Goal: Check status: Check status

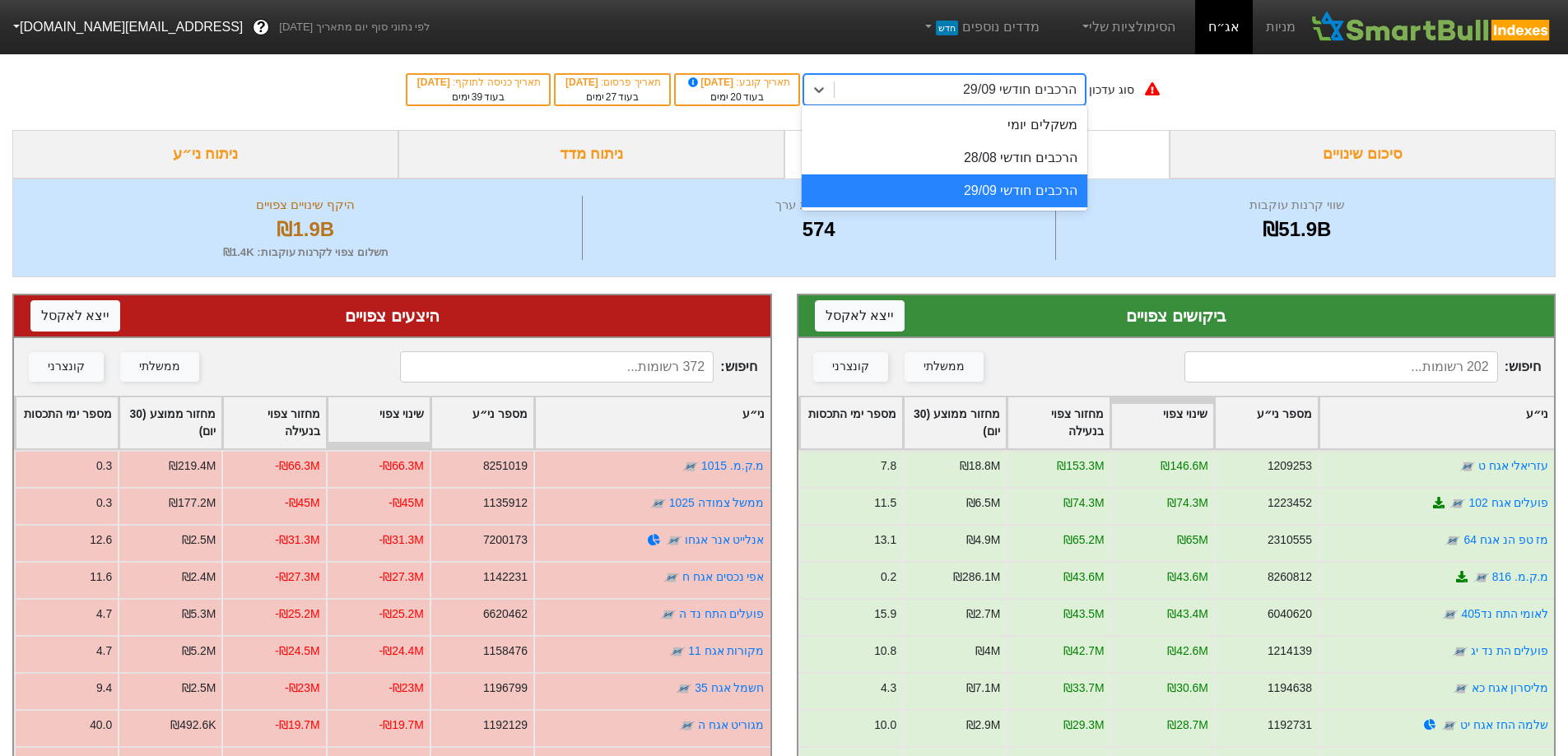
click at [1047, 96] on div "הרכבים חודשי 29/09" at bounding box center [1019, 90] width 114 height 20
click at [1049, 130] on div "משקלים יומי" at bounding box center [944, 125] width 286 height 33
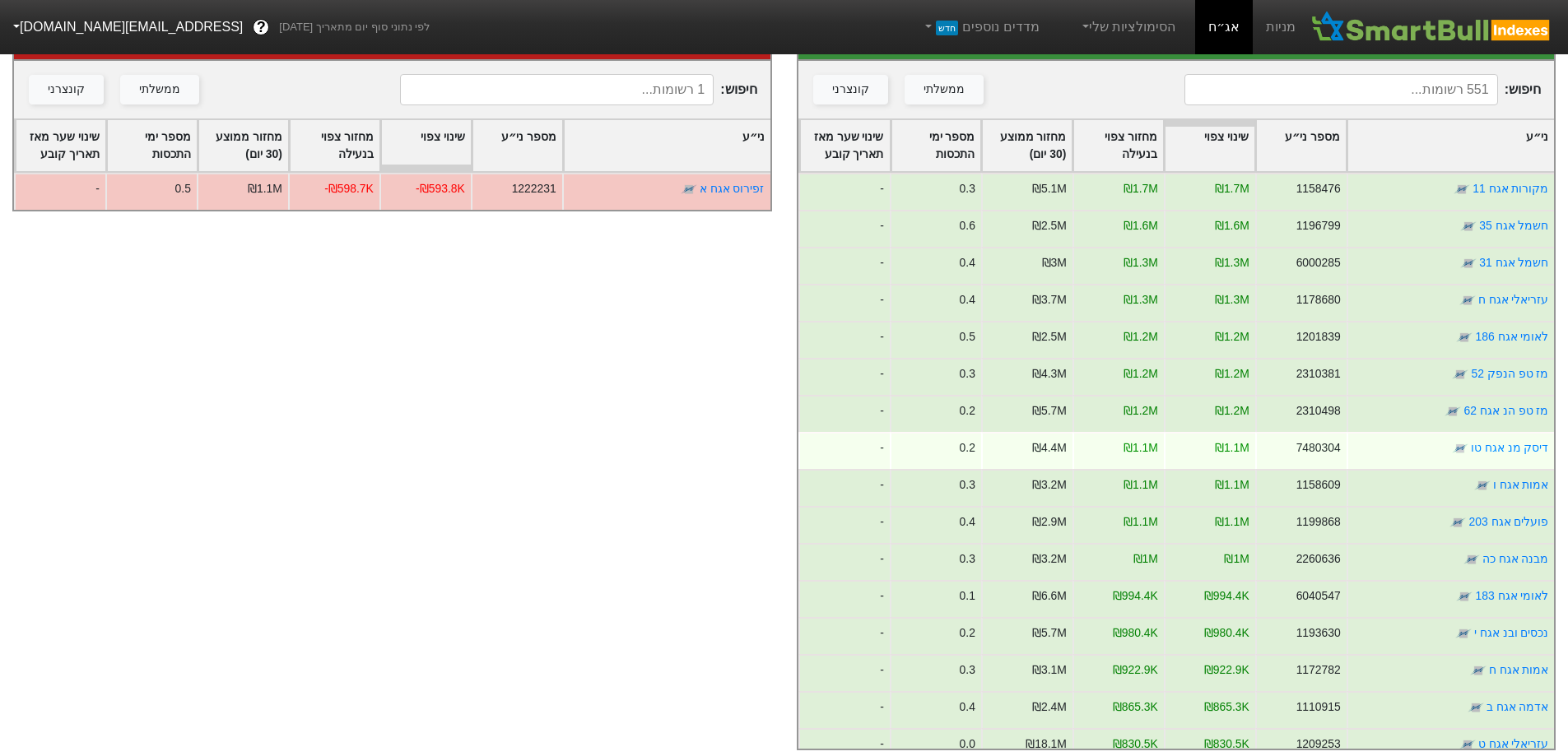
scroll to position [300, 0]
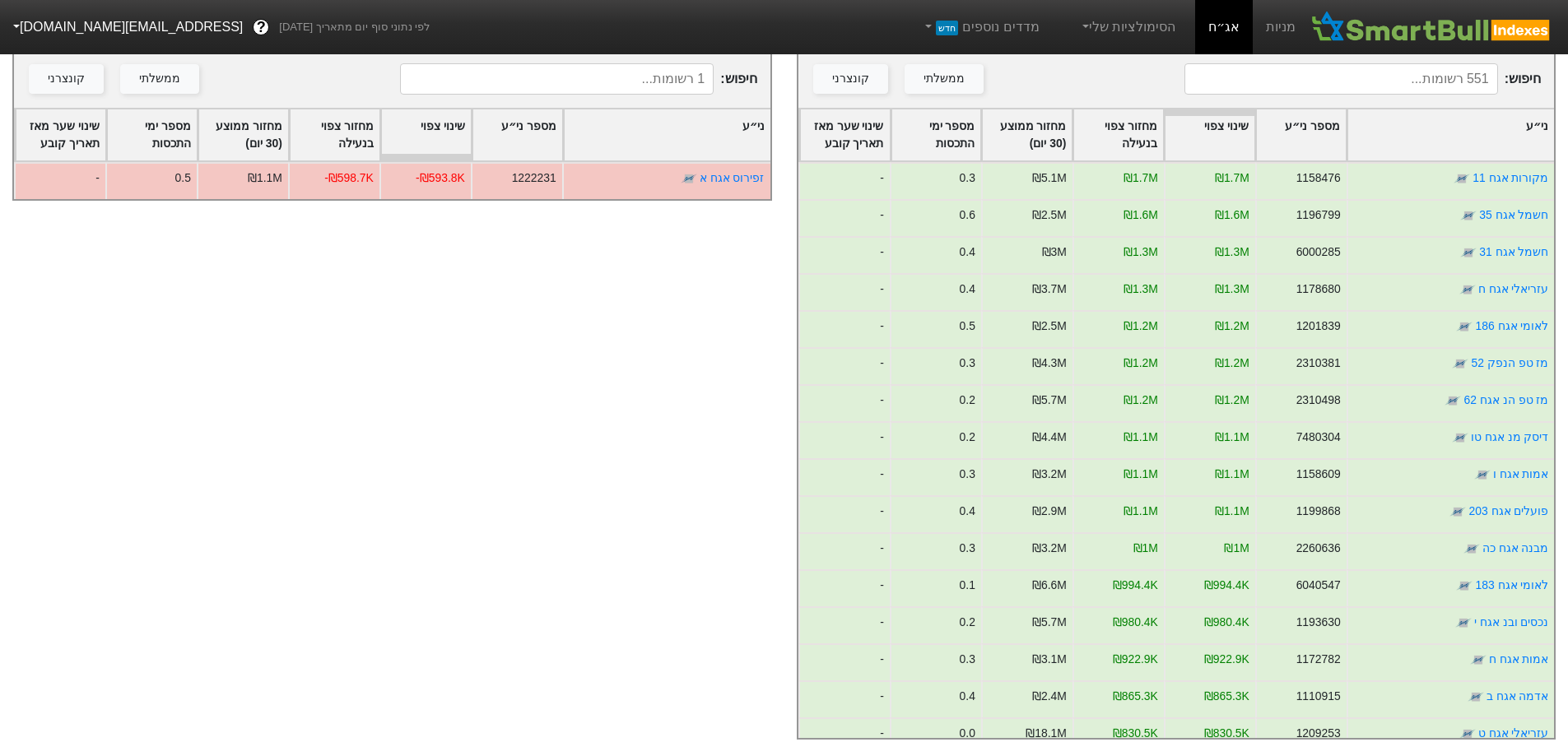
click at [1461, 130] on div "ני״ע" at bounding box center [1450, 135] width 207 height 51
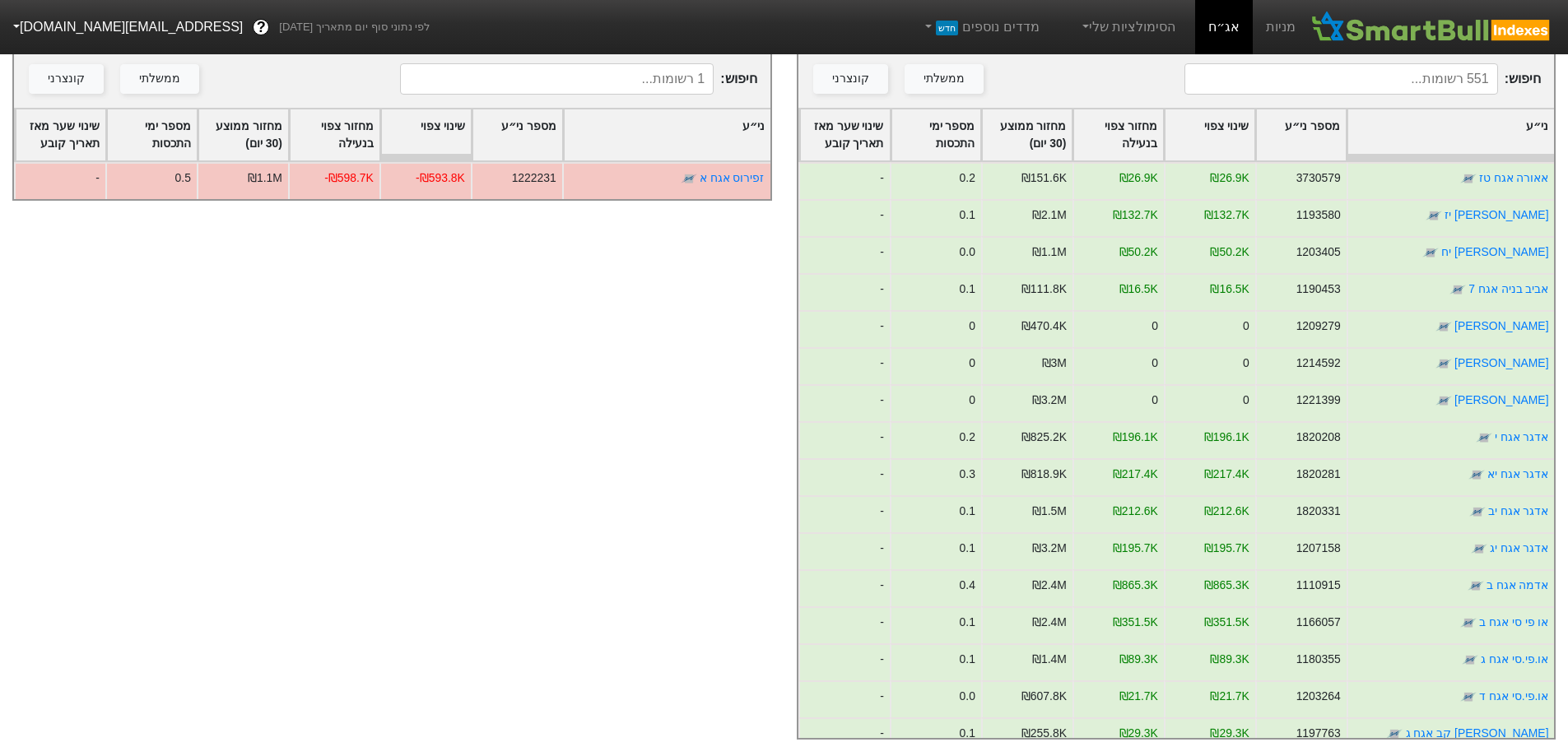
click at [1461, 130] on div "ני״ע" at bounding box center [1450, 135] width 207 height 51
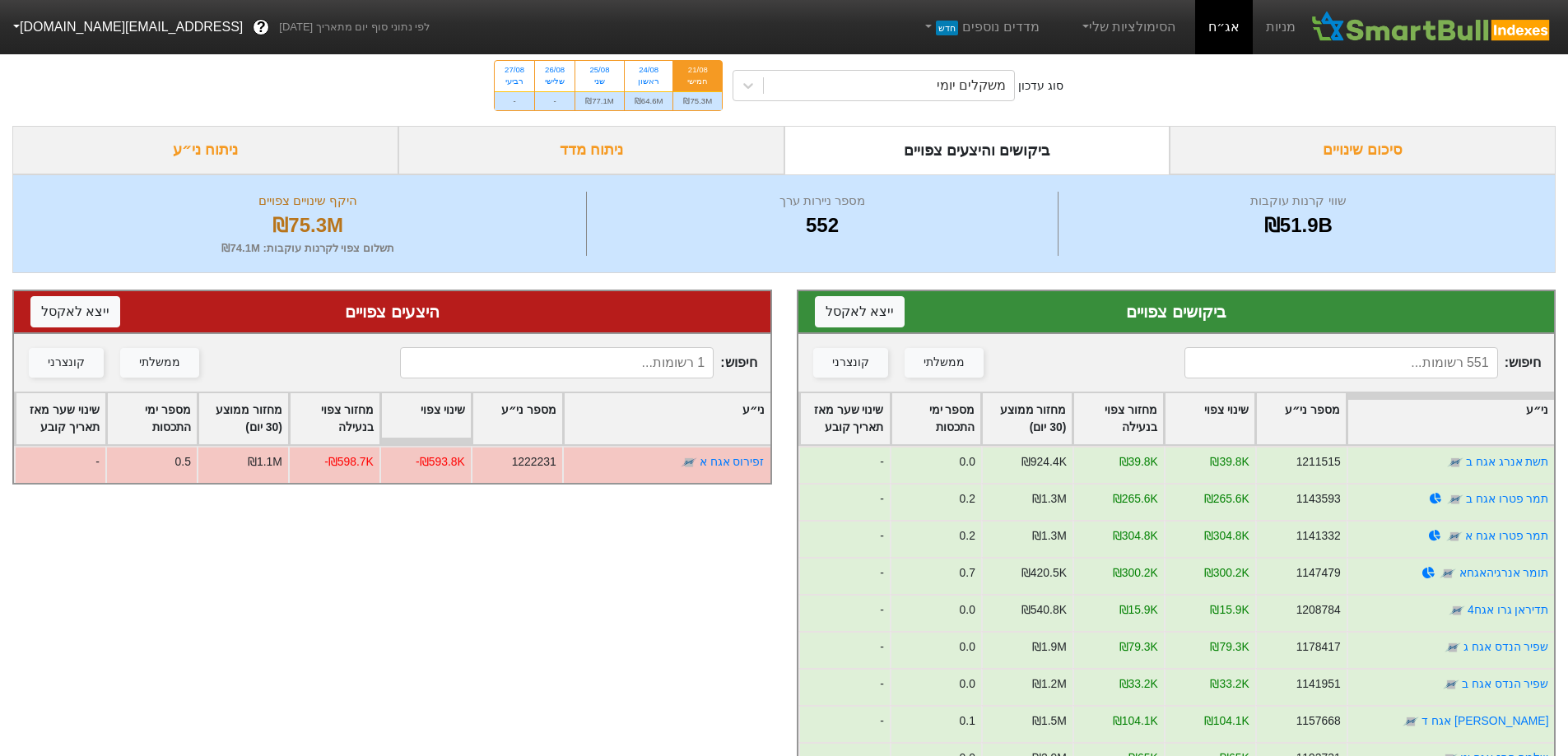
scroll to position [0, 0]
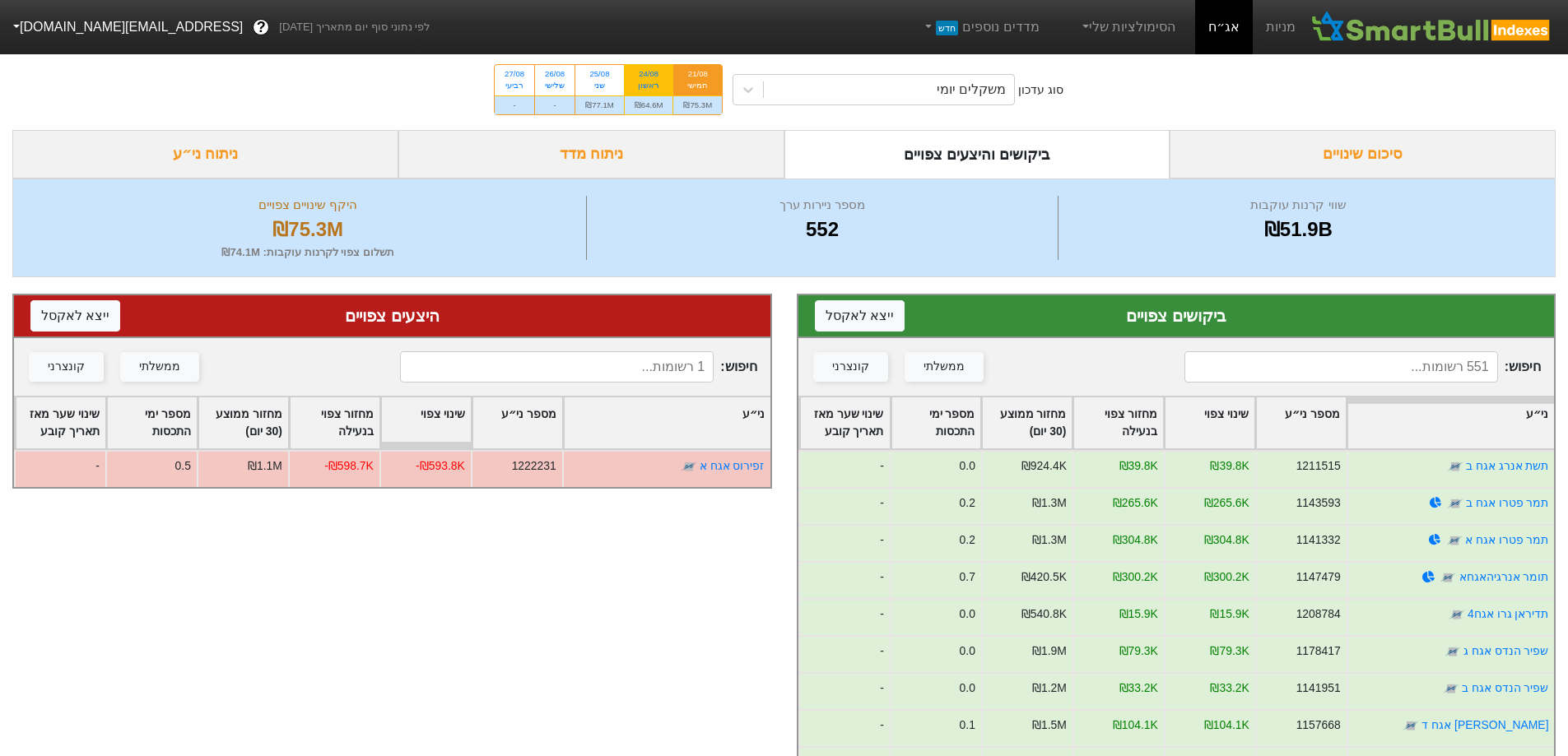
click at [661, 93] on div "24/08 ראשון" at bounding box center [649, 80] width 48 height 30
click at [649, 76] on input "24/08 ראשון ₪64.6M" at bounding box center [643, 70] width 11 height 11
radio input "true"
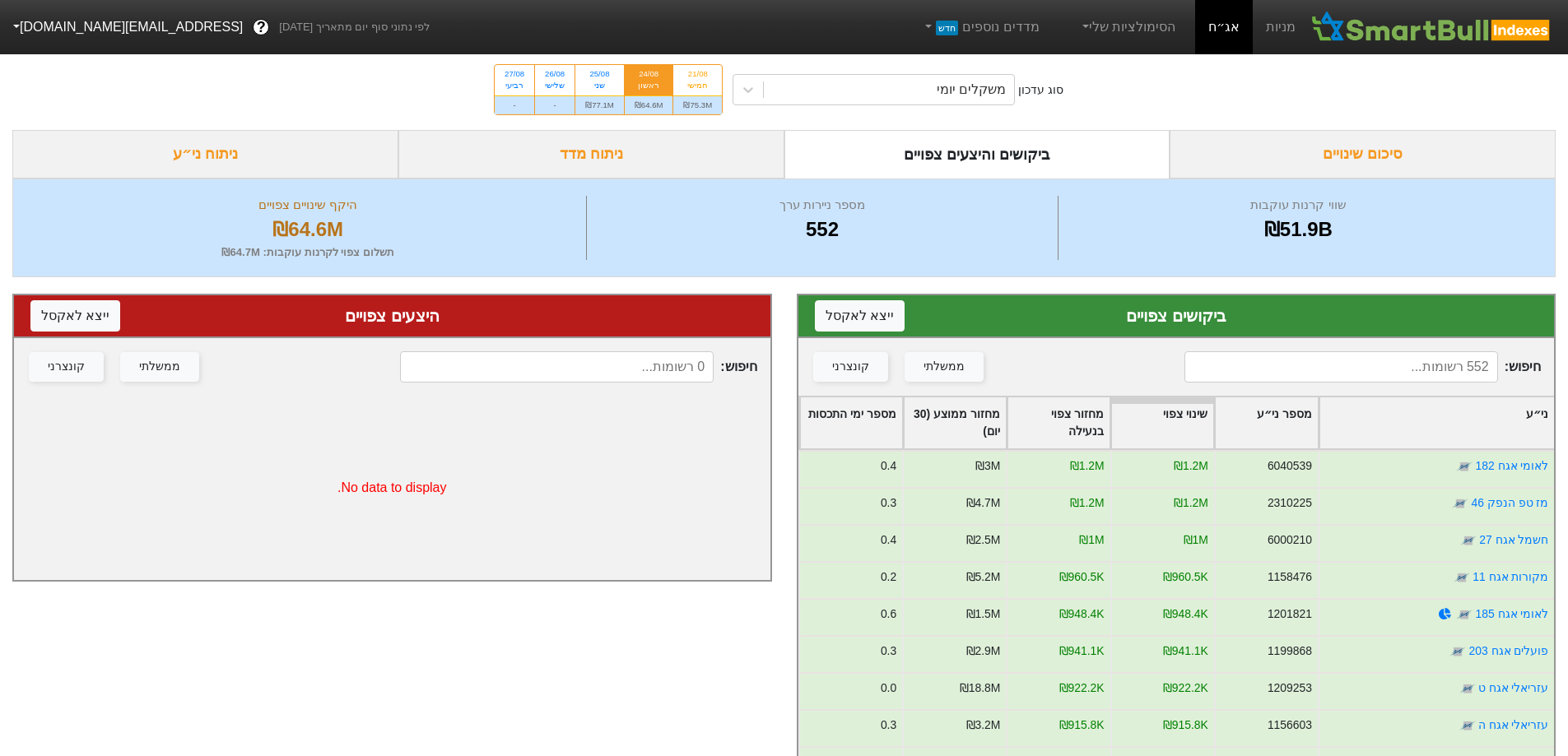
click at [1441, 416] on div "ני״ע" at bounding box center [1436, 423] width 234 height 51
click at [1441, 418] on div "ני״ע" at bounding box center [1436, 423] width 234 height 51
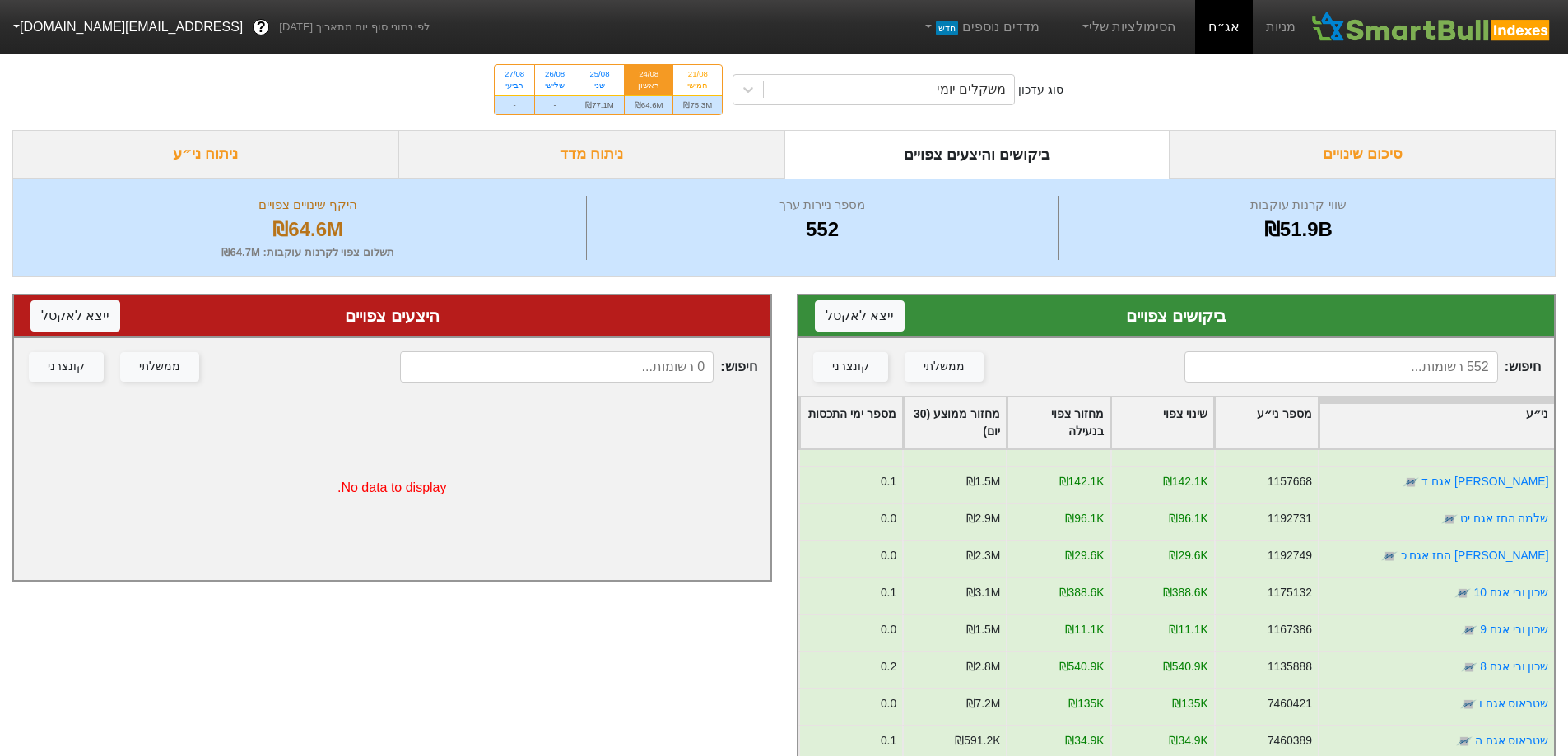
scroll to position [247, 0]
click at [606, 91] on div "שני" at bounding box center [599, 86] width 29 height 12
click at [599, 76] on input "25/08 שני ₪77.1M" at bounding box center [593, 70] width 11 height 11
radio input "true"
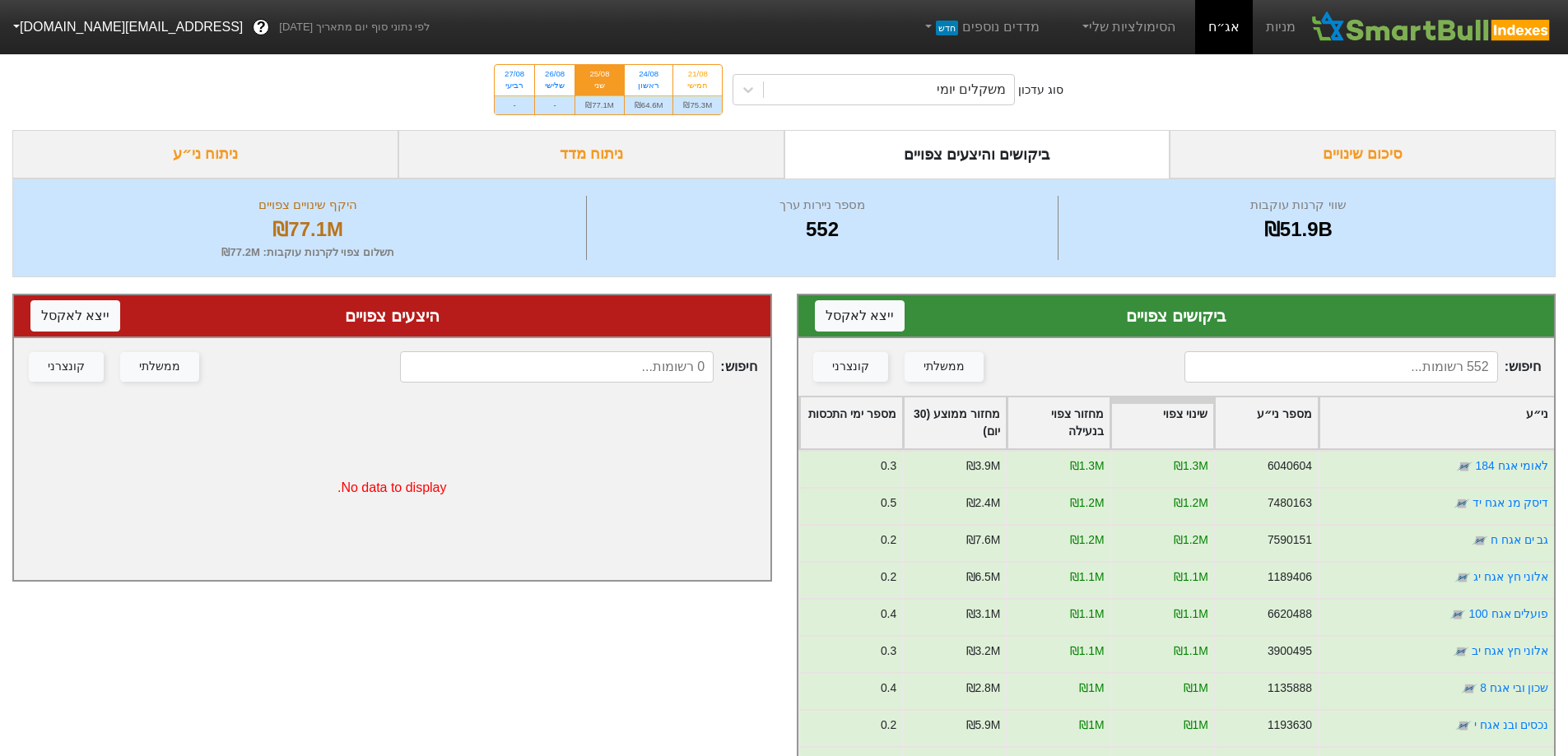
click at [1441, 411] on div "ני״ע" at bounding box center [1436, 423] width 234 height 51
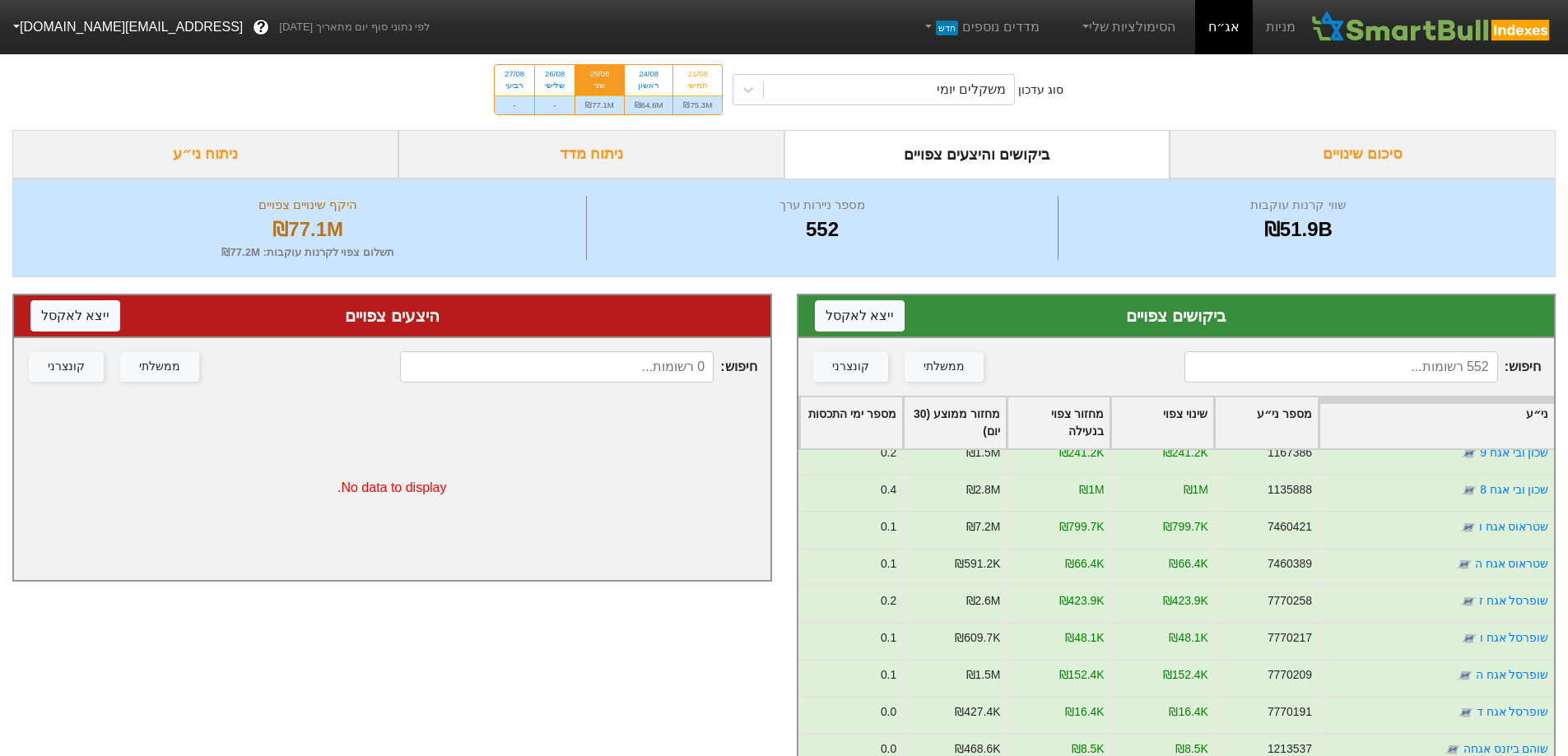
scroll to position [329, 0]
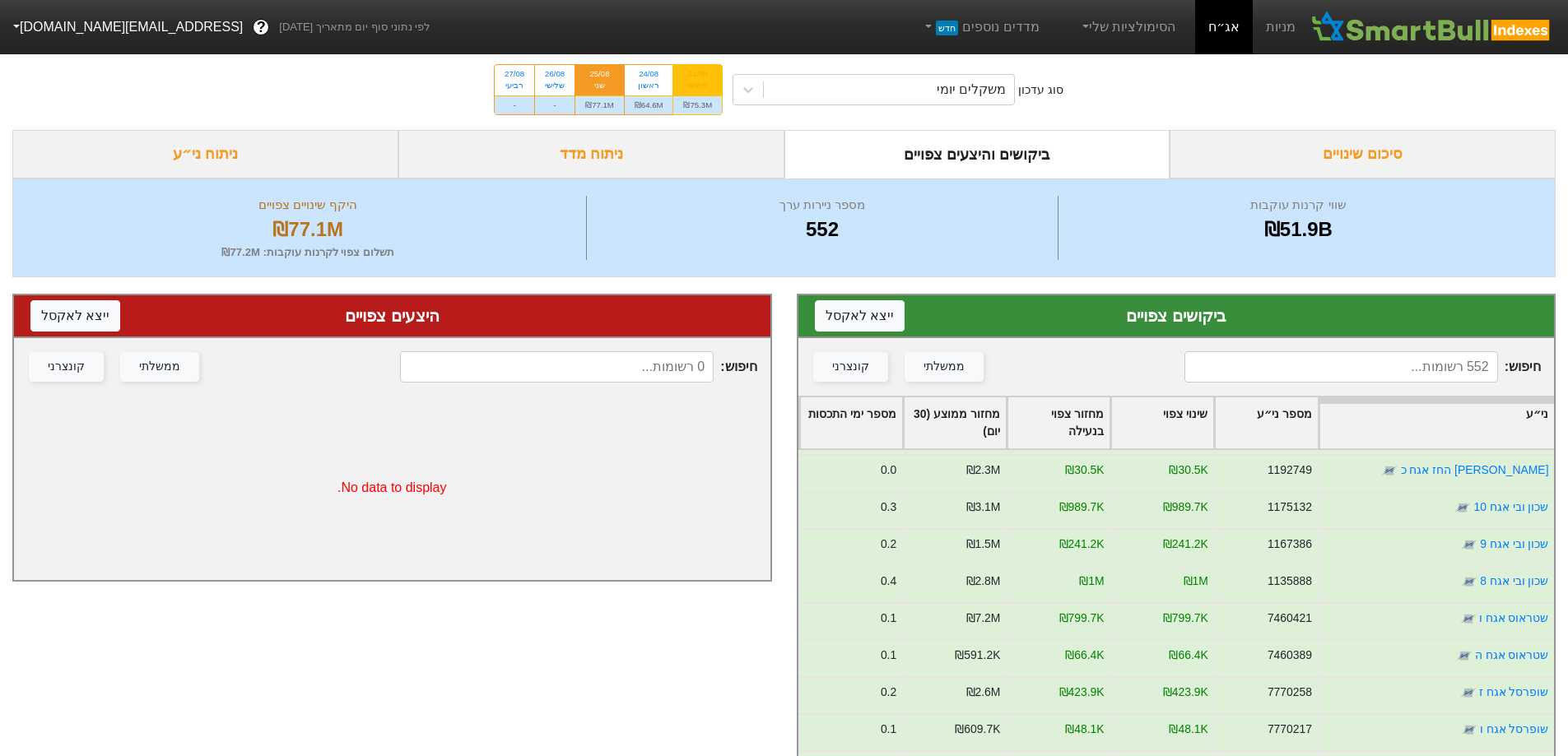
click at [722, 81] on div "21/08 חמישי" at bounding box center [697, 80] width 48 height 30
click at [698, 76] on input "21/08 חמישי ₪75.3M" at bounding box center [692, 70] width 11 height 11
radio input "true"
